Goal: Task Accomplishment & Management: Manage account settings

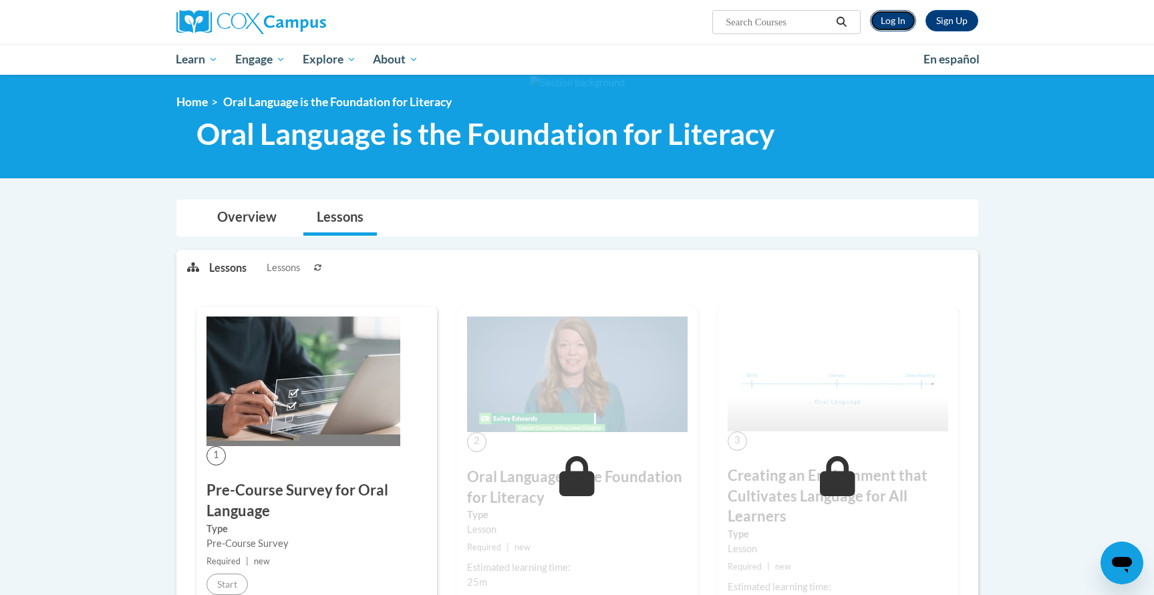
click at [888, 23] on link "Log In" at bounding box center [893, 20] width 46 height 21
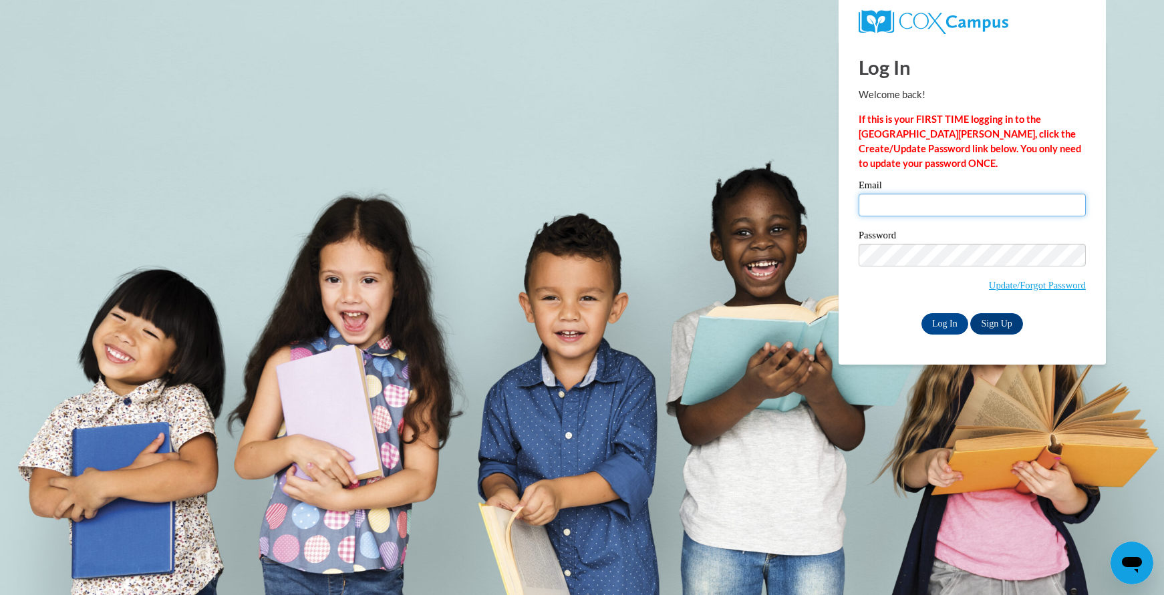
click at [973, 202] on input "Email" at bounding box center [971, 205] width 227 height 23
type input "donut.testa@gmail.com"
click at [921, 313] on input "Log In" at bounding box center [944, 323] width 47 height 21
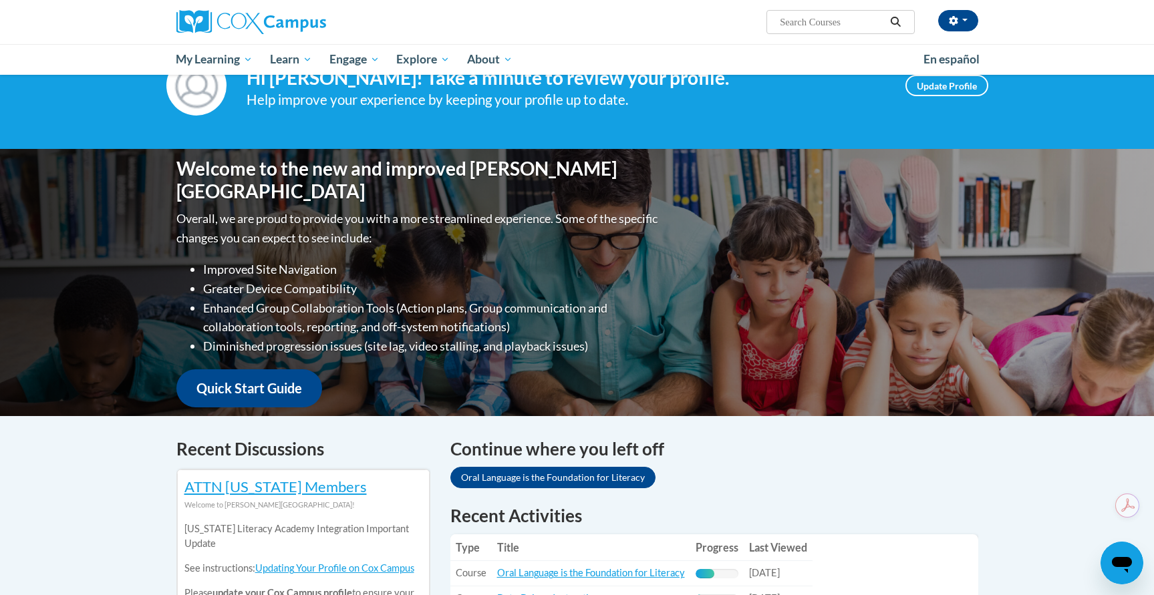
scroll to position [200, 0]
